Goal: Navigation & Orientation: Find specific page/section

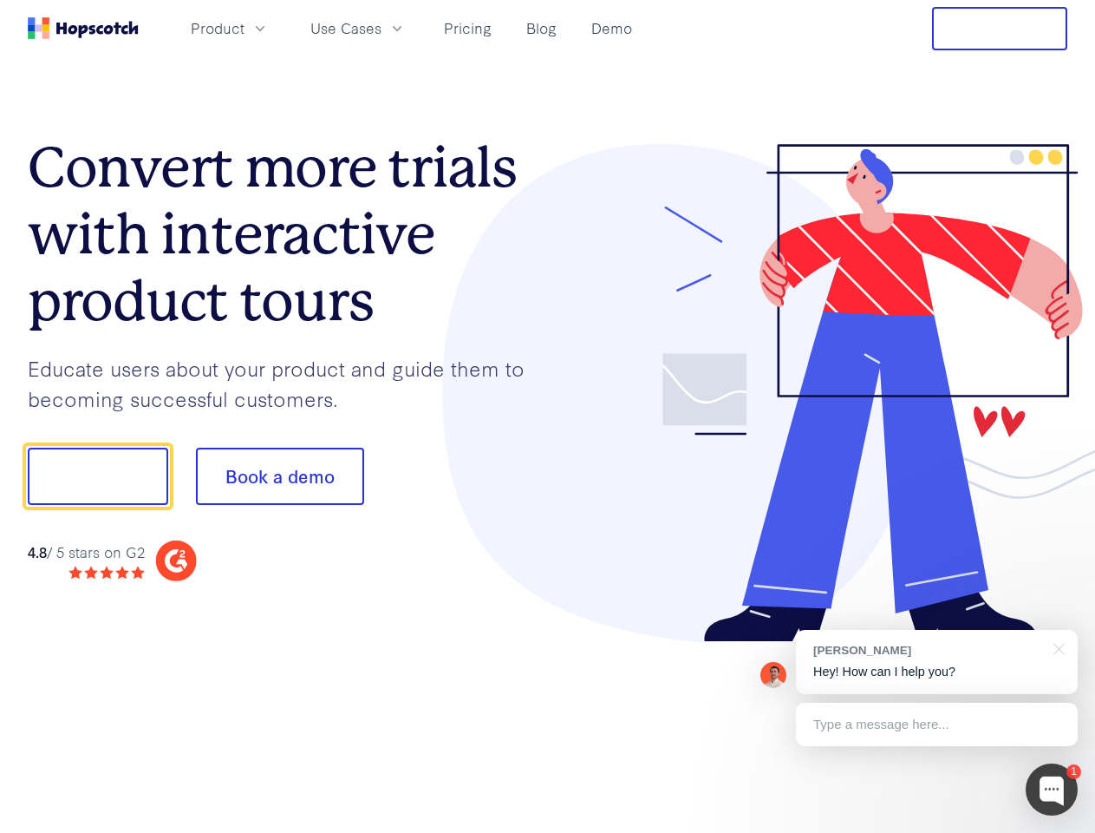
click at [548, 416] on div at bounding box center [808, 393] width 520 height 499
click at [245, 28] on span "Product" at bounding box center [218, 28] width 54 height 22
click at [382, 28] on span "Use Cases" at bounding box center [345, 28] width 71 height 22
click at [1000, 29] on button "Free Trial" at bounding box center [999, 28] width 135 height 43
click at [97, 476] on button "Show me!" at bounding box center [98, 476] width 141 height 57
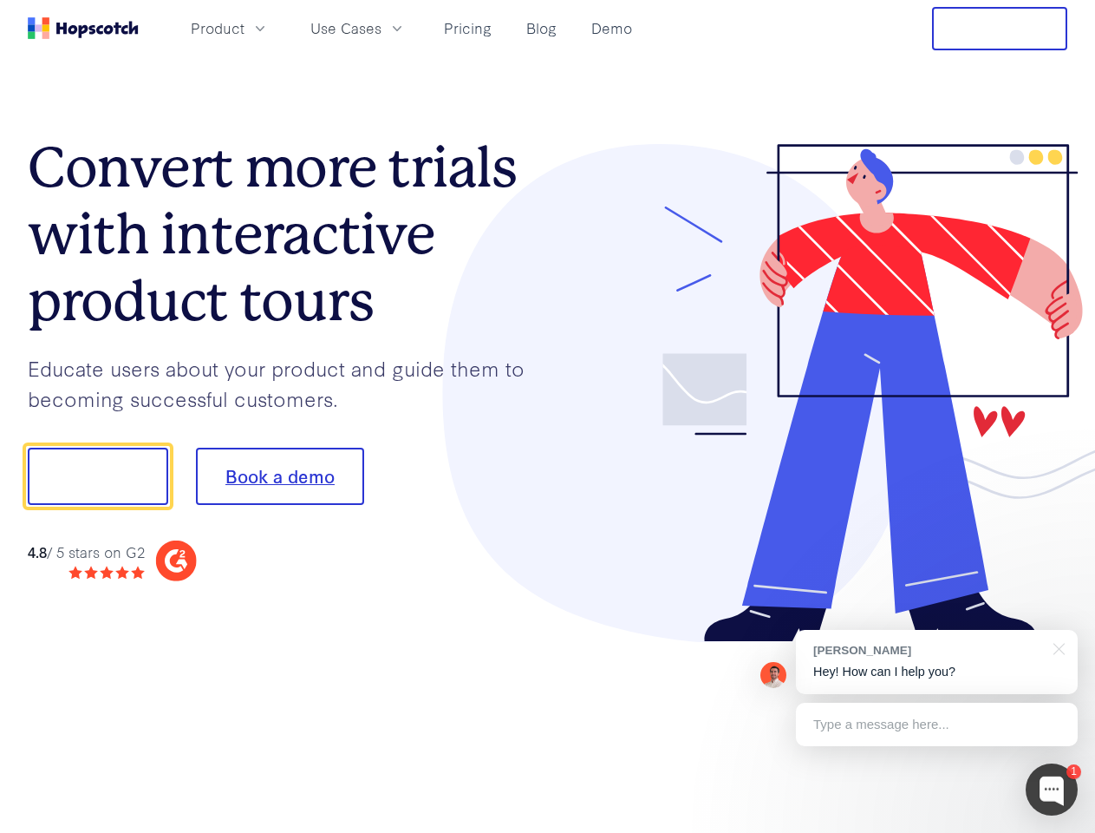
click at [279, 476] on button "Book a demo" at bounding box center [280, 476] width 168 height 57
click at [1052, 789] on div at bounding box center [1052, 789] width 52 height 52
click at [937, 662] on div "[PERSON_NAME] Hey! How can I help you?" at bounding box center [937, 662] width 282 height 64
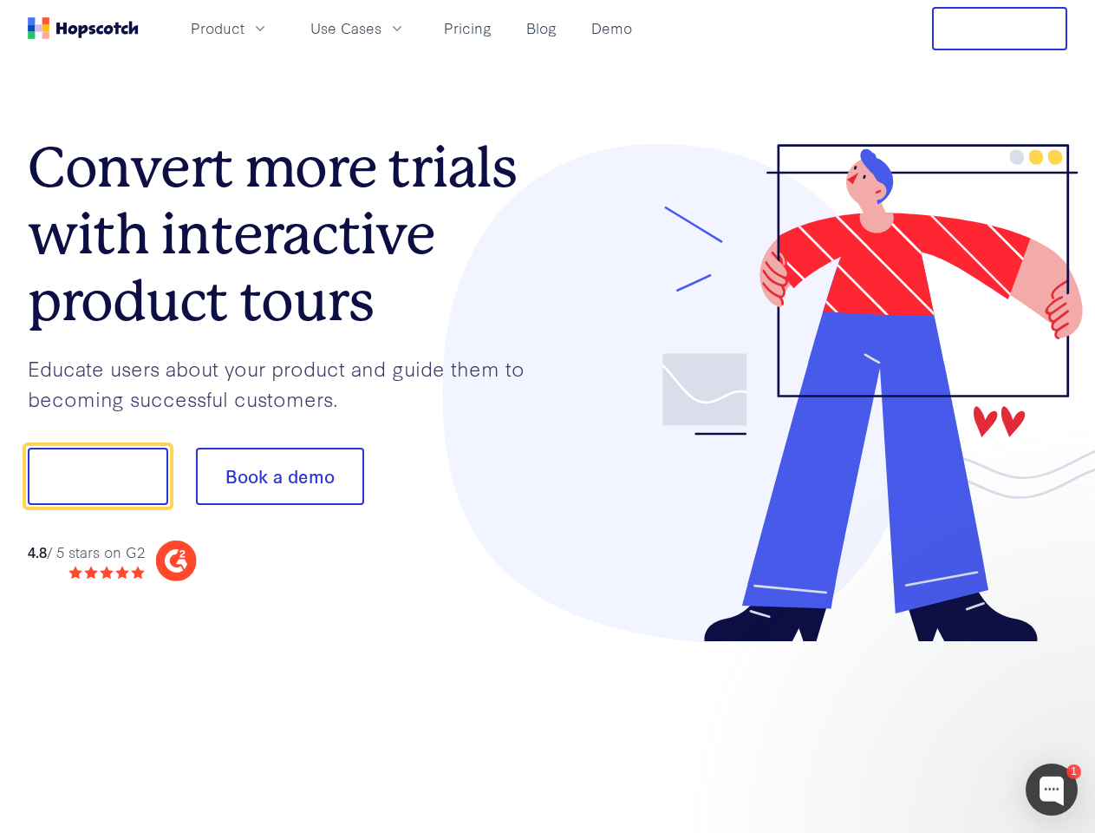
click at [1056, 647] on div at bounding box center [915, 474] width 325 height 578
click at [937, 724] on div at bounding box center [915, 590] width 325 height 346
